Goal: Entertainment & Leisure: Consume media (video, audio)

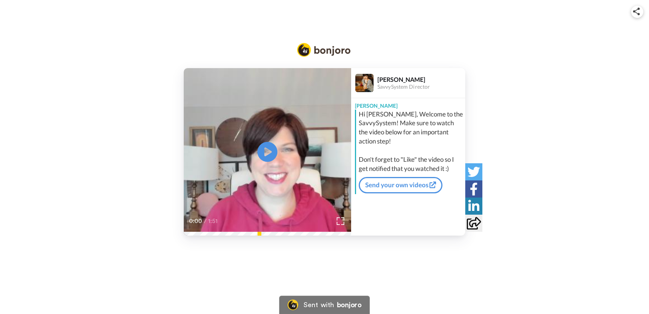
click at [273, 148] on icon at bounding box center [267, 151] width 20 height 20
click at [244, 85] on video at bounding box center [267, 151] width 167 height 167
click at [269, 154] on icon at bounding box center [267, 151] width 20 height 20
click at [273, 150] on icon at bounding box center [267, 151] width 20 height 20
click at [263, 151] on icon at bounding box center [267, 151] width 20 height 20
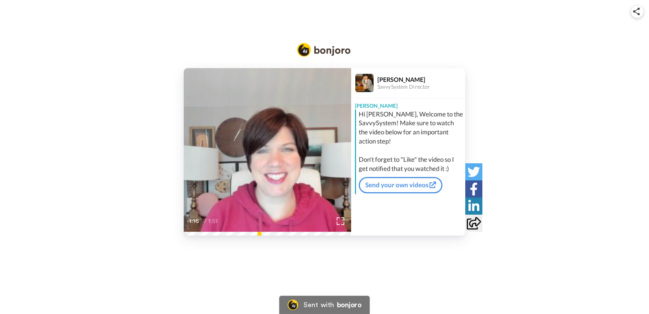
click at [320, 151] on video at bounding box center [267, 151] width 167 height 167
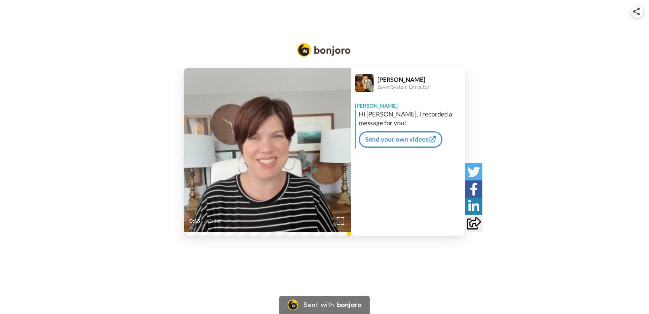
click at [297, 156] on video at bounding box center [267, 151] width 167 height 167
click at [264, 147] on icon at bounding box center [267, 151] width 20 height 20
click at [279, 152] on video at bounding box center [267, 151] width 167 height 167
click at [266, 154] on icon "Play/Pause" at bounding box center [267, 151] width 20 height 36
click at [276, 151] on icon at bounding box center [267, 151] width 20 height 20
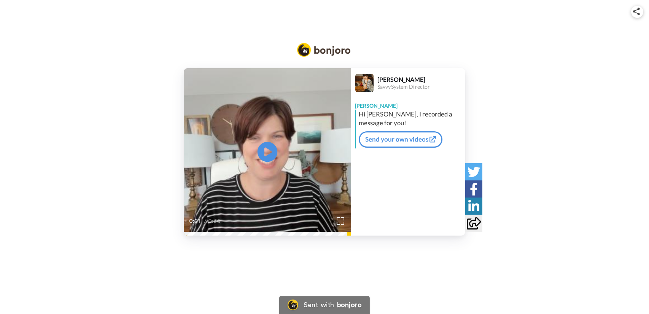
click at [265, 151] on icon "Play/Pause" at bounding box center [267, 151] width 20 height 36
click at [296, 147] on video at bounding box center [267, 151] width 167 height 167
click at [267, 155] on icon at bounding box center [267, 151] width 20 height 20
click at [276, 153] on icon at bounding box center [267, 151] width 20 height 20
click at [266, 153] on icon "Play/Pause" at bounding box center [267, 151] width 20 height 36
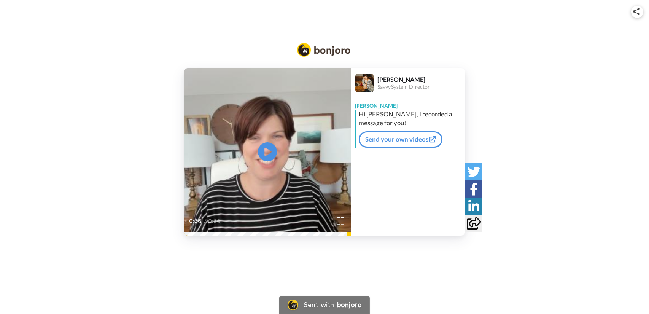
click at [283, 149] on video at bounding box center [267, 151] width 167 height 167
click at [266, 149] on icon "Play/Pause" at bounding box center [267, 151] width 20 height 36
click at [266, 140] on icon "Play/Pause" at bounding box center [267, 151] width 20 height 36
click at [269, 151] on icon "Play/Pause" at bounding box center [267, 151] width 20 height 36
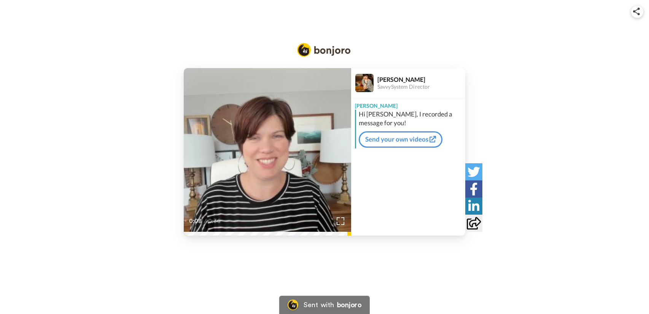
click at [274, 154] on icon at bounding box center [267, 151] width 20 height 20
click at [267, 145] on icon at bounding box center [267, 151] width 20 height 20
